Goal: Task Accomplishment & Management: Manage account settings

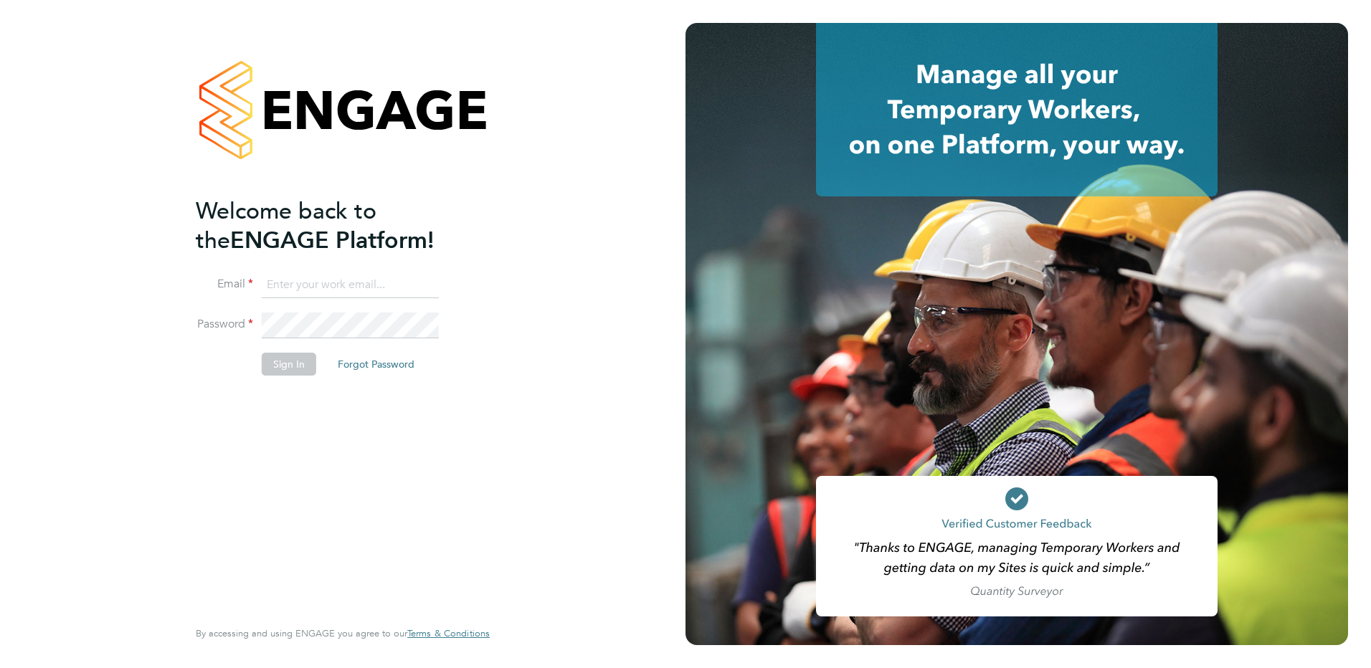
type input "tracy.sellick@apleona.com"
click at [288, 367] on button "Sign In" at bounding box center [289, 364] width 55 height 23
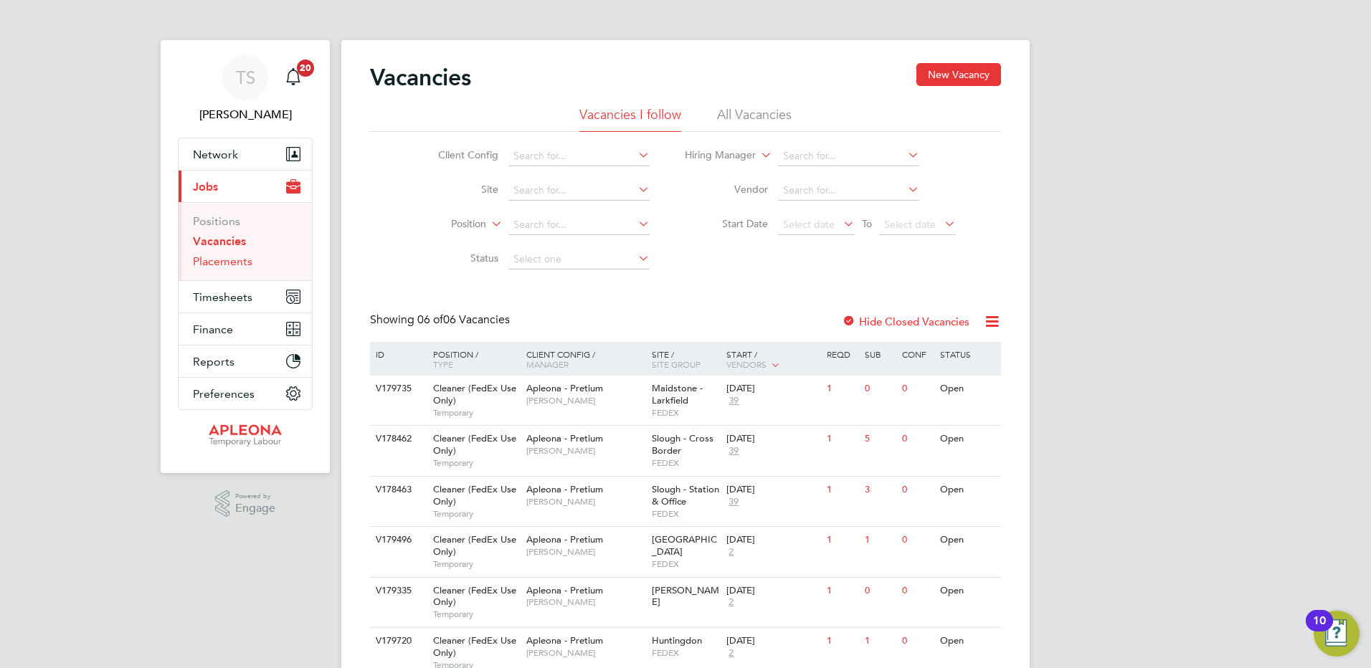
click at [228, 260] on link "Placements" at bounding box center [223, 262] width 60 height 14
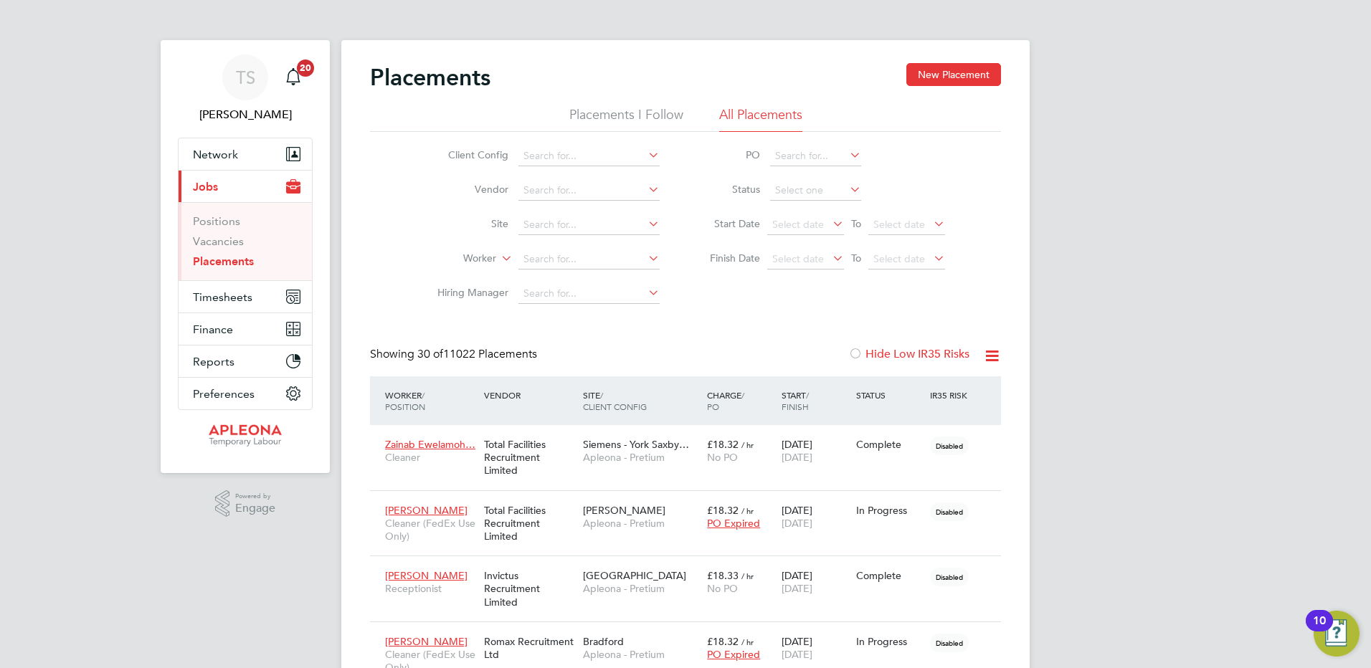
click at [637, 115] on li "Placements I Follow" at bounding box center [626, 119] width 114 height 26
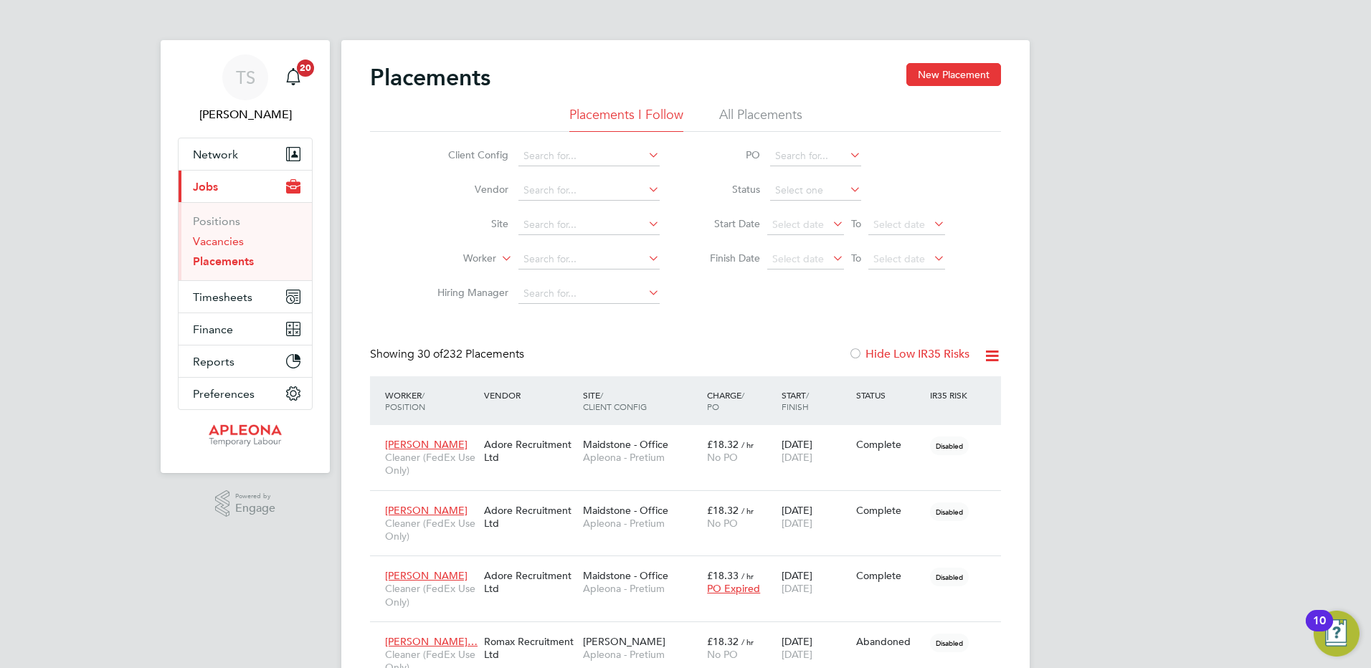
click at [234, 240] on link "Vacancies" at bounding box center [218, 242] width 51 height 14
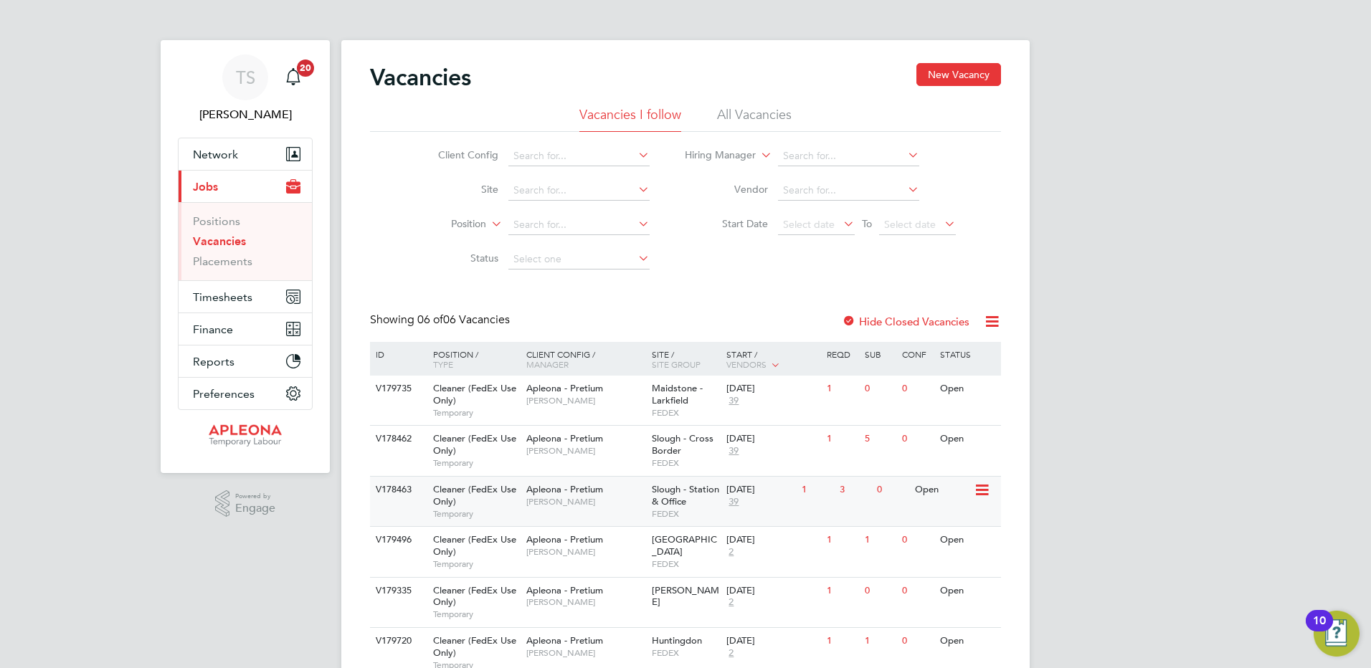
click at [668, 497] on span "Slough - Station & Office" at bounding box center [685, 495] width 67 height 24
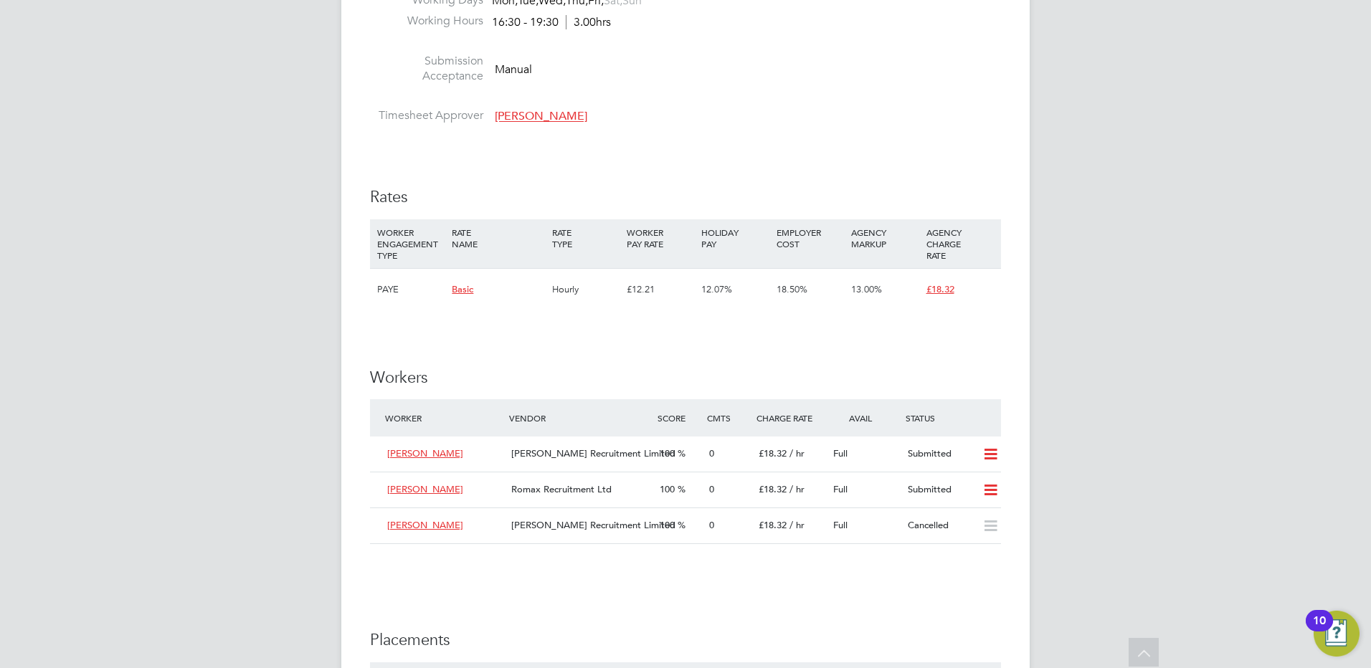
scroll to position [1076, 0]
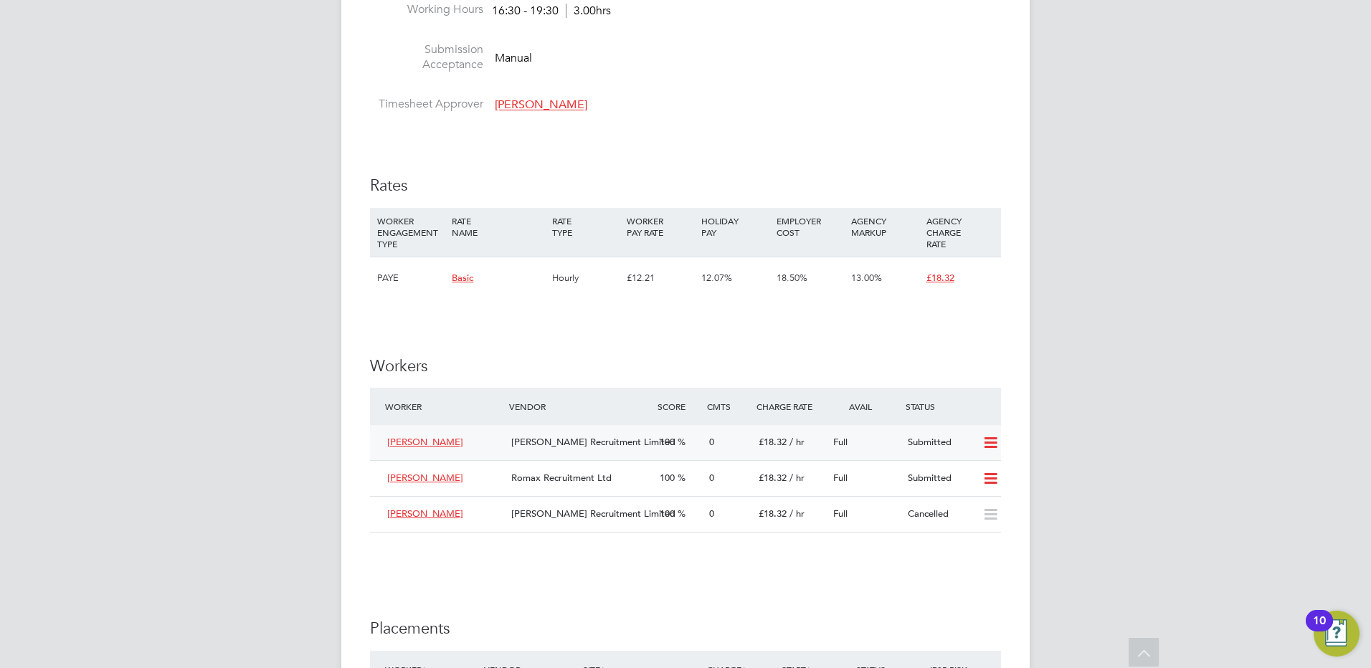
click at [991, 447] on icon at bounding box center [991, 443] width 18 height 11
click at [963, 475] on li "Offer" at bounding box center [972, 474] width 50 height 20
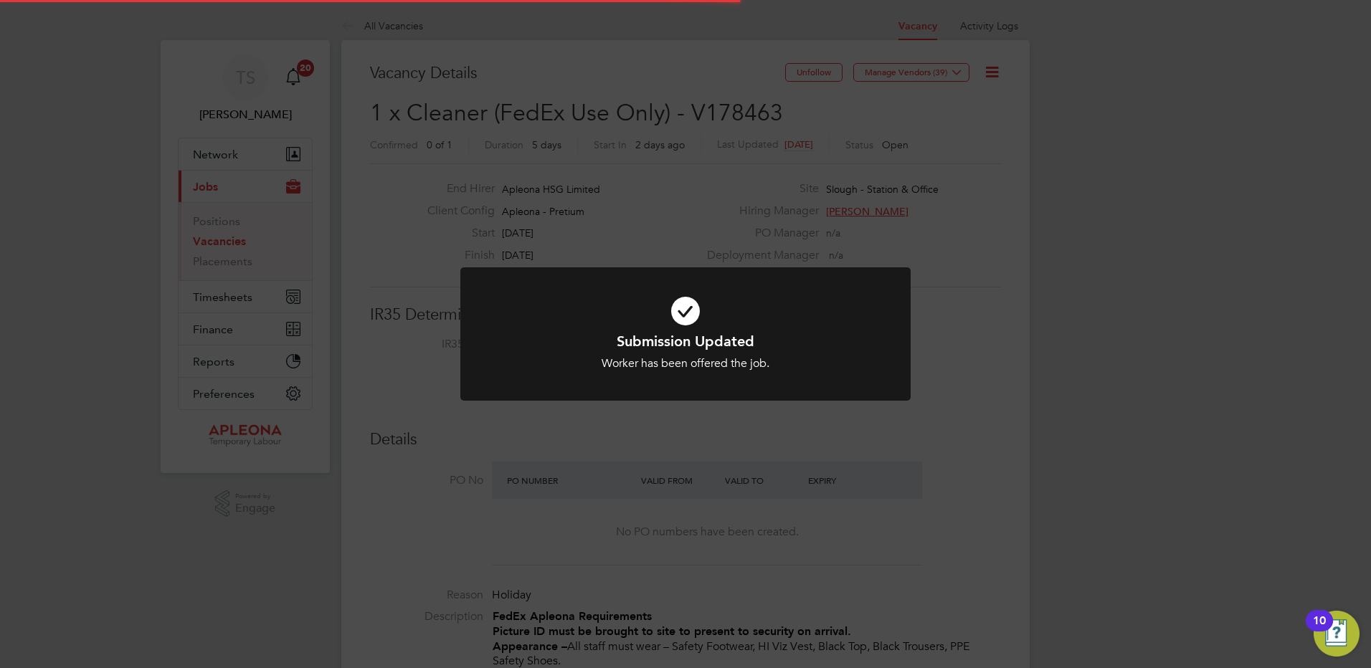
scroll to position [42, 100]
click at [965, 215] on div "Submission Updated Worker has been offered the job. Cancel Okay" at bounding box center [685, 334] width 1371 height 668
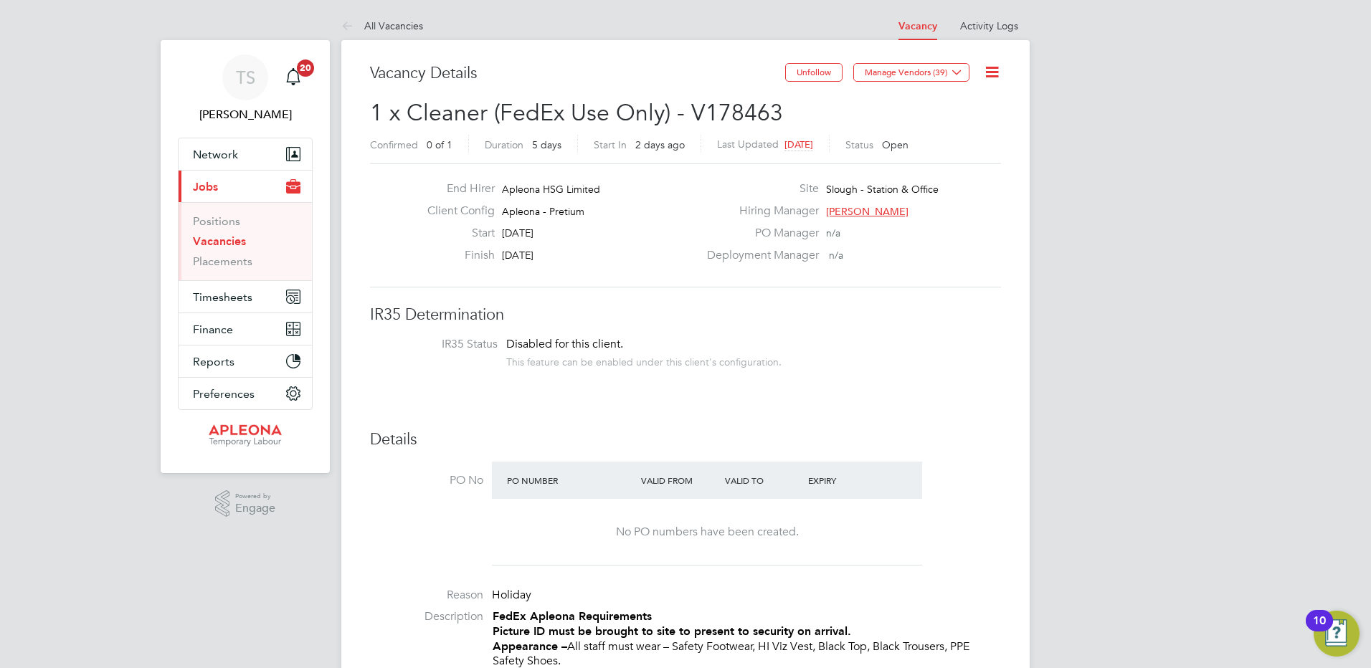
click at [226, 237] on link "Vacancies" at bounding box center [219, 242] width 53 height 14
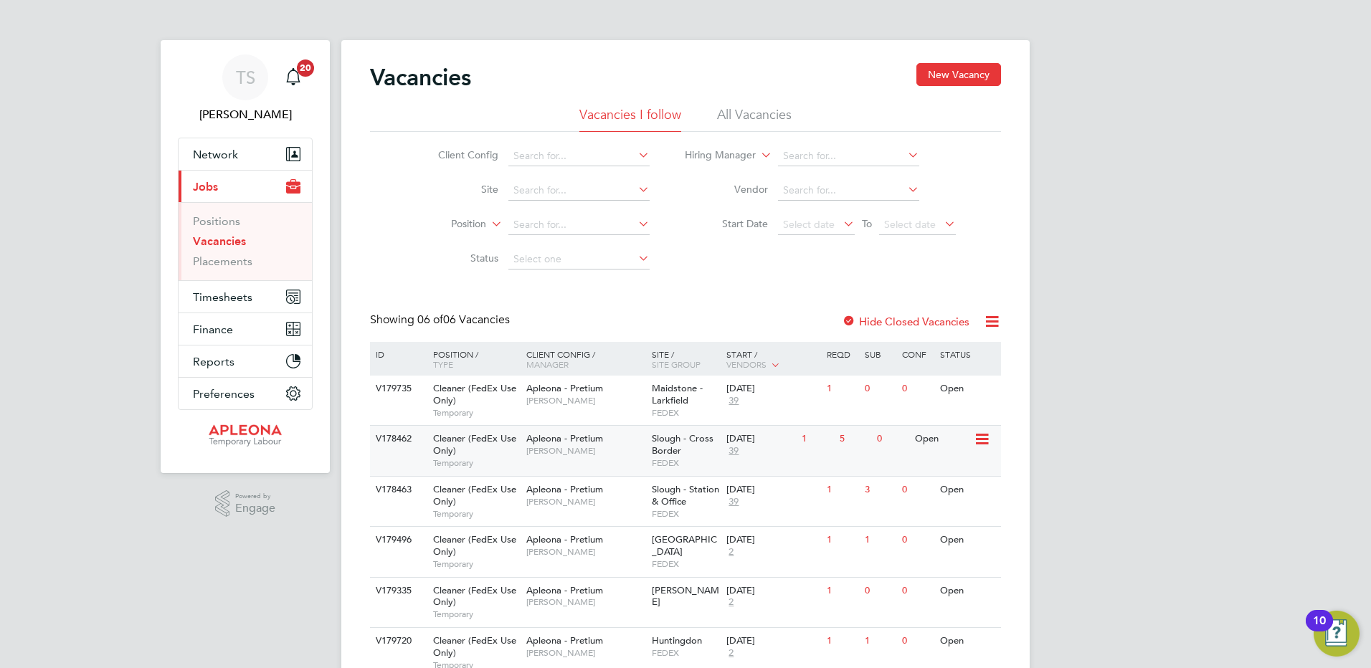
click at [656, 442] on span "Slough - Cross Border" at bounding box center [683, 444] width 62 height 24
